Goal: Information Seeking & Learning: Compare options

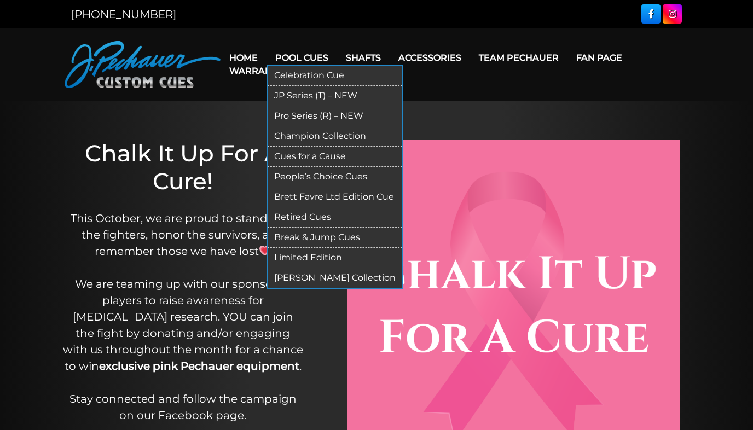
click at [307, 96] on link "JP Series (T) – NEW" at bounding box center [334, 96] width 135 height 20
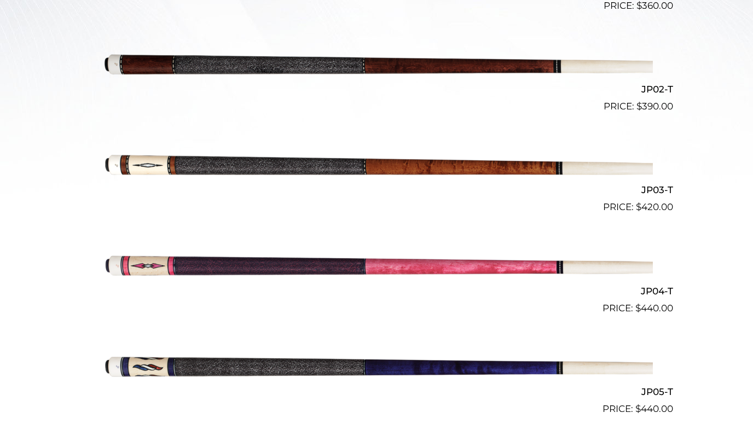
scroll to position [429, 0]
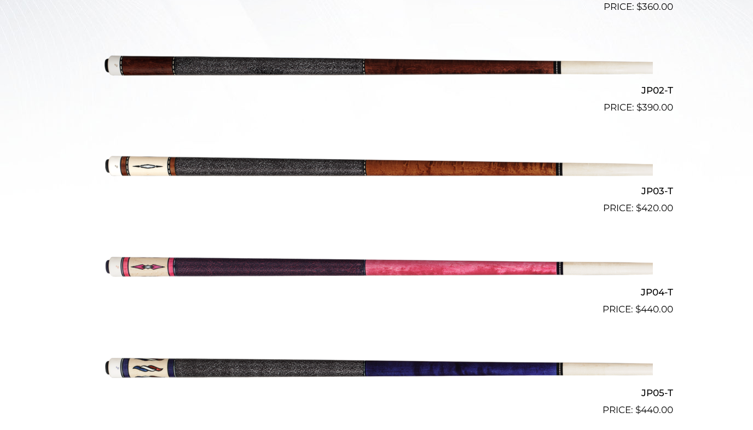
click at [313, 166] on img at bounding box center [376, 165] width 552 height 92
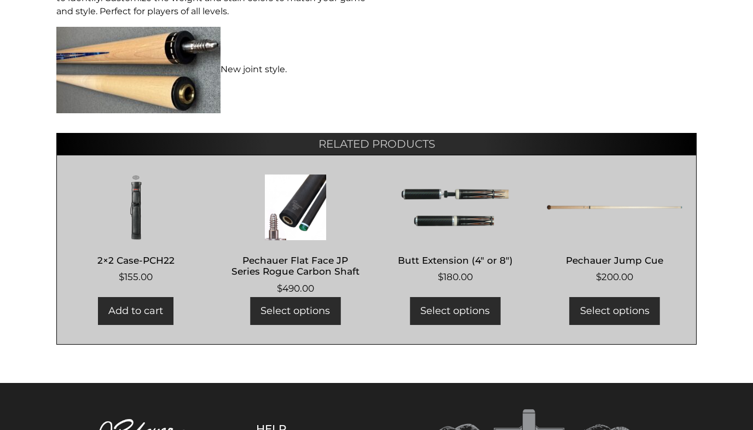
scroll to position [711, 0]
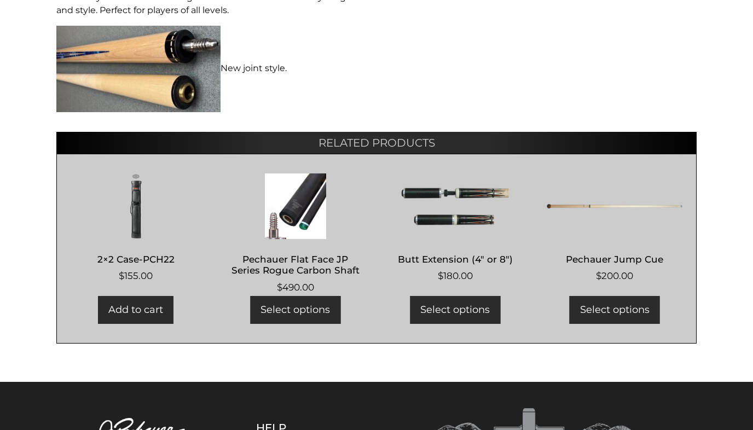
click at [284, 269] on h2 "Pechauer Flat Face JP Series Rogue Carbon Shaft" at bounding box center [296, 265] width 136 height 32
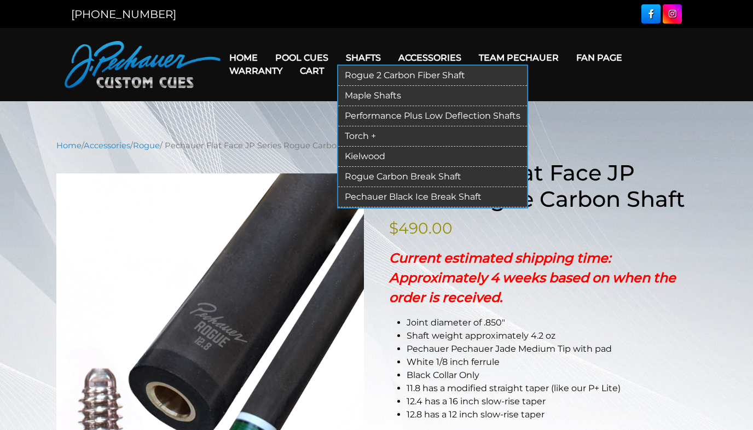
click at [375, 113] on link "Performance Plus Low Deflection Shafts" at bounding box center [432, 116] width 189 height 20
